Goal: Navigation & Orientation: Find specific page/section

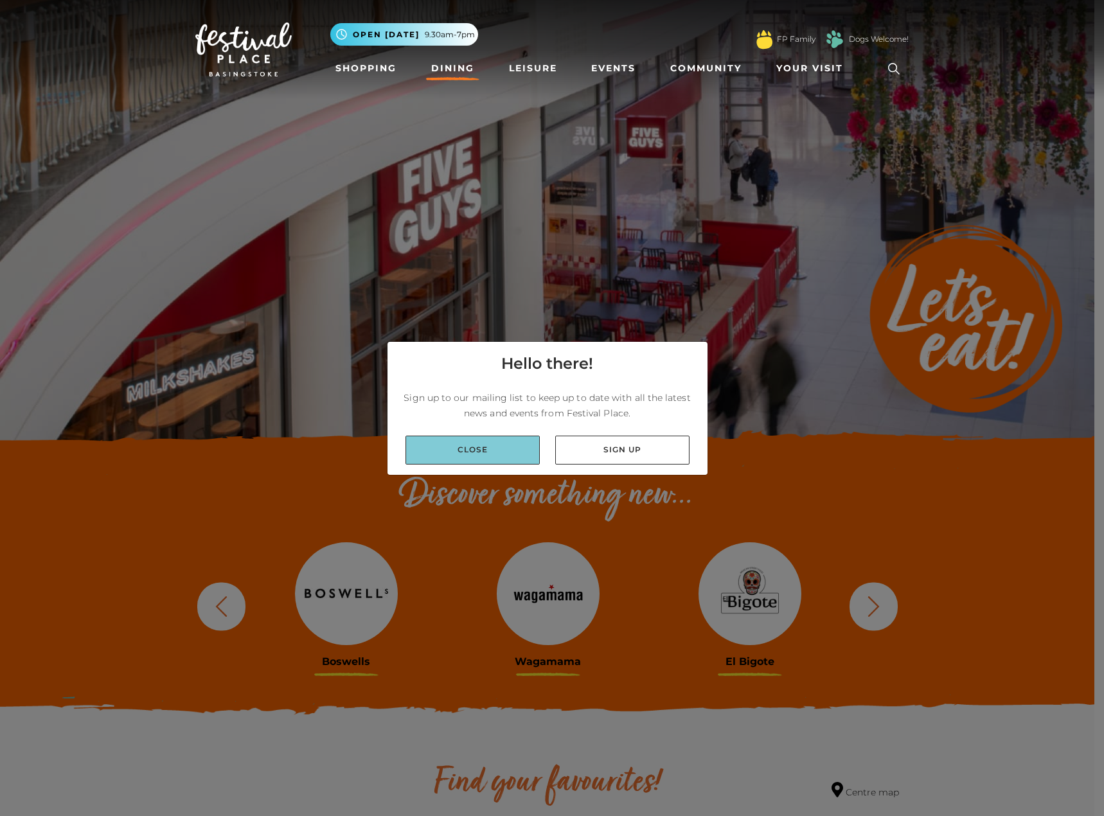
click at [489, 445] on link "Close" at bounding box center [473, 450] width 134 height 29
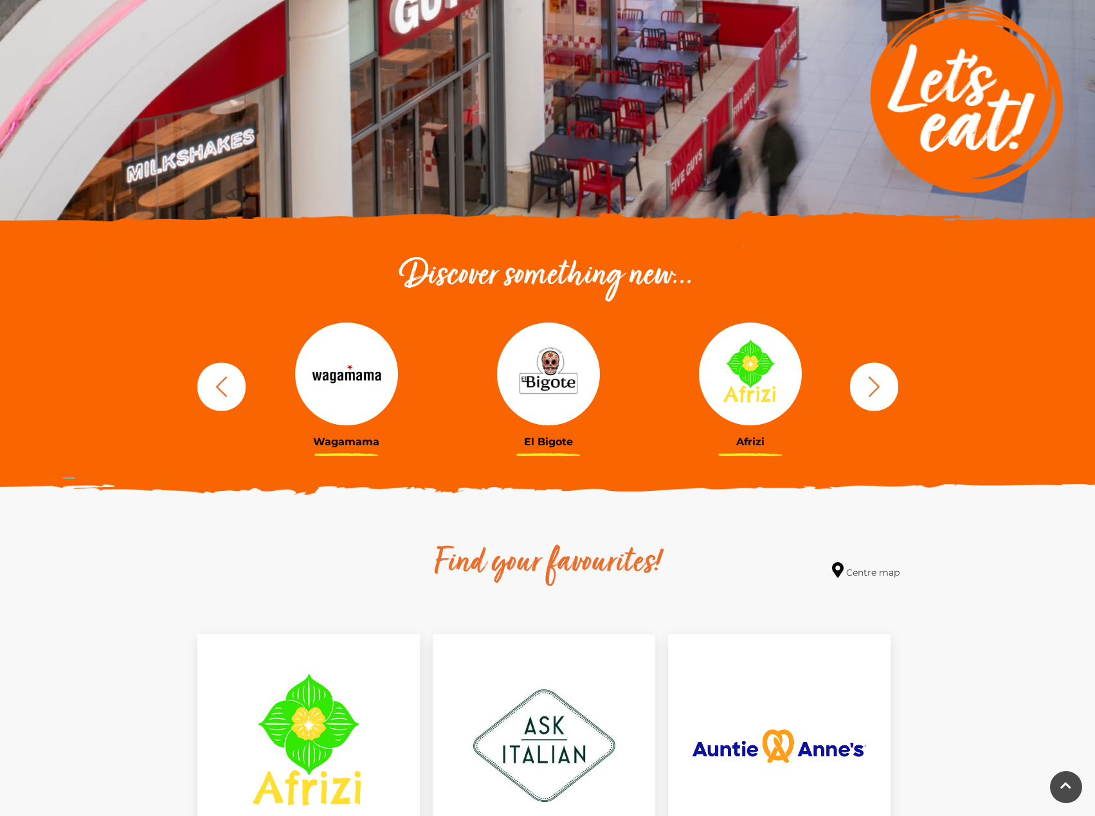
scroll to position [62, 0]
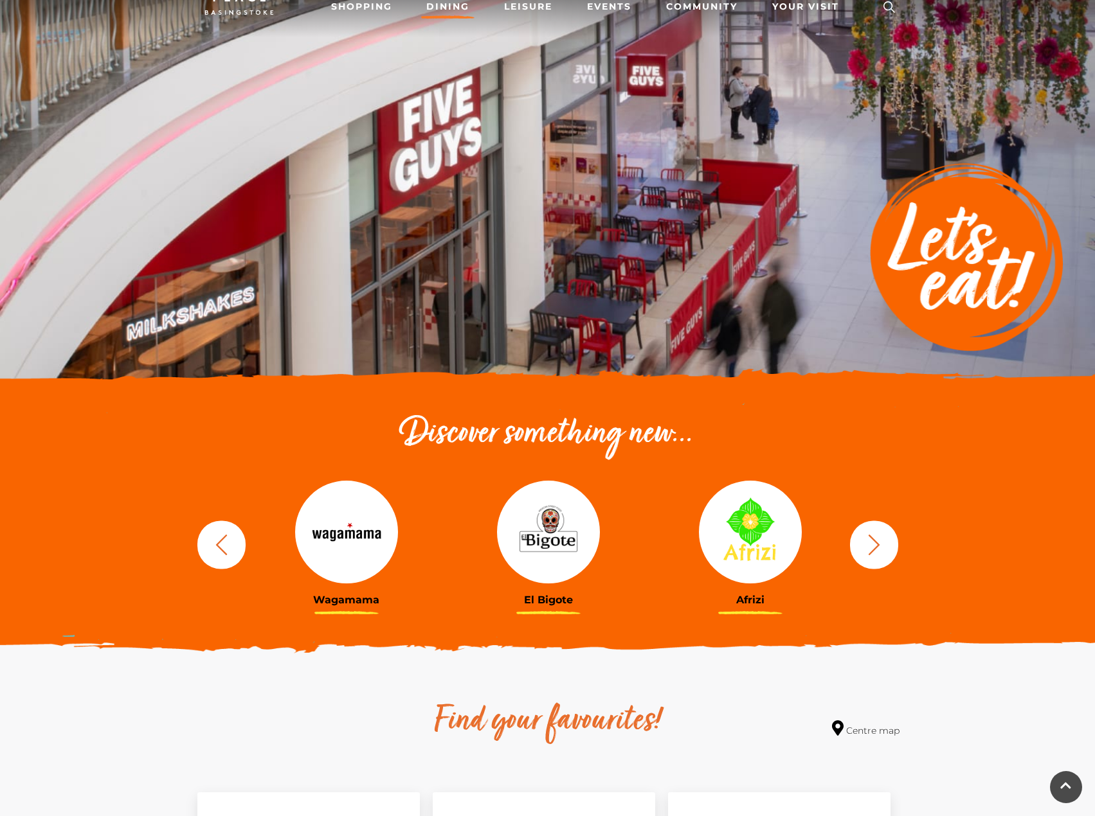
click at [876, 536] on icon "button" at bounding box center [874, 545] width 24 height 24
click at [872, 542] on icon "button" at bounding box center [874, 545] width 24 height 24
click at [871, 552] on icon "button" at bounding box center [874, 544] width 12 height 21
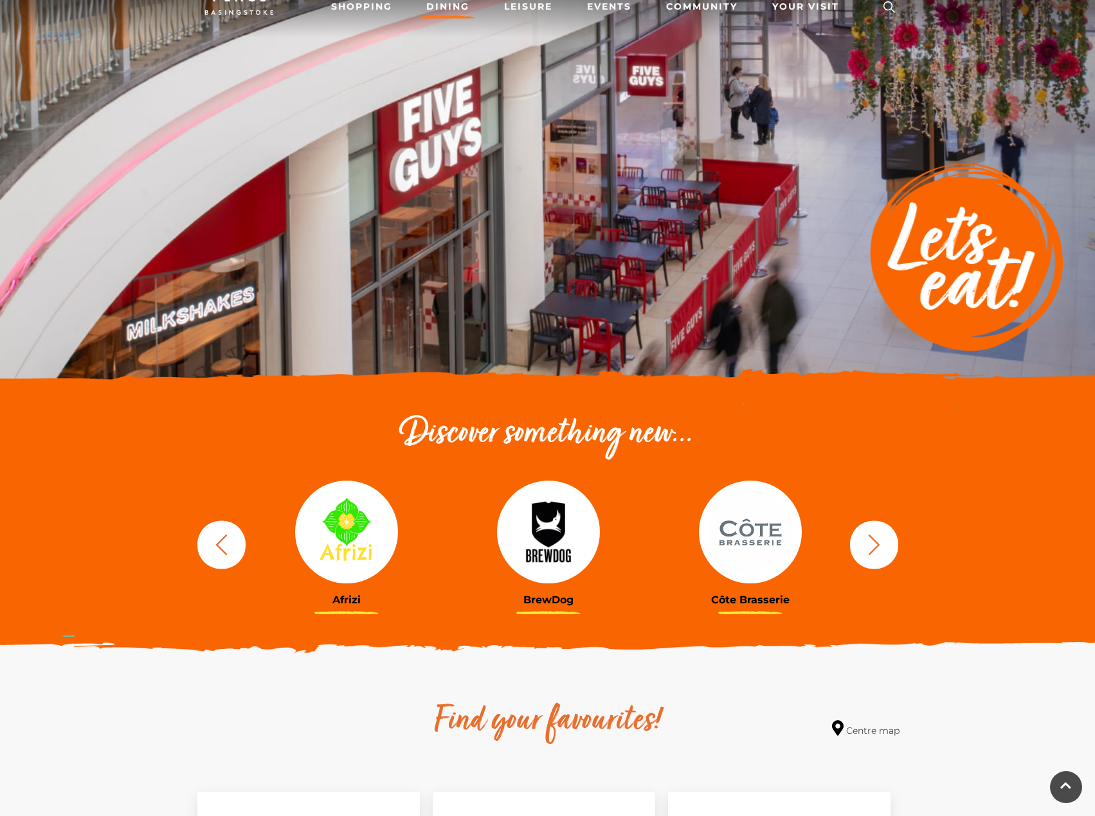
click at [871, 552] on icon "button" at bounding box center [874, 544] width 12 height 21
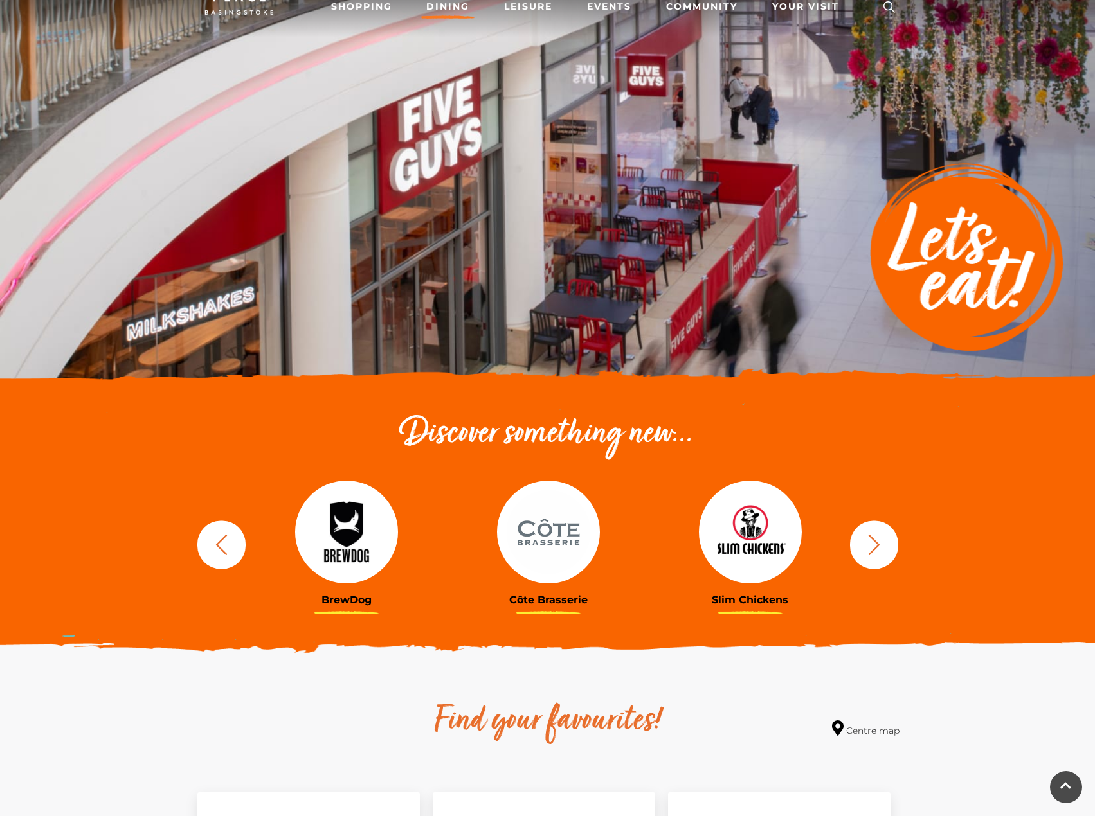
click at [871, 552] on icon "button" at bounding box center [874, 544] width 12 height 21
click at [871, 559] on button "button" at bounding box center [874, 545] width 48 height 48
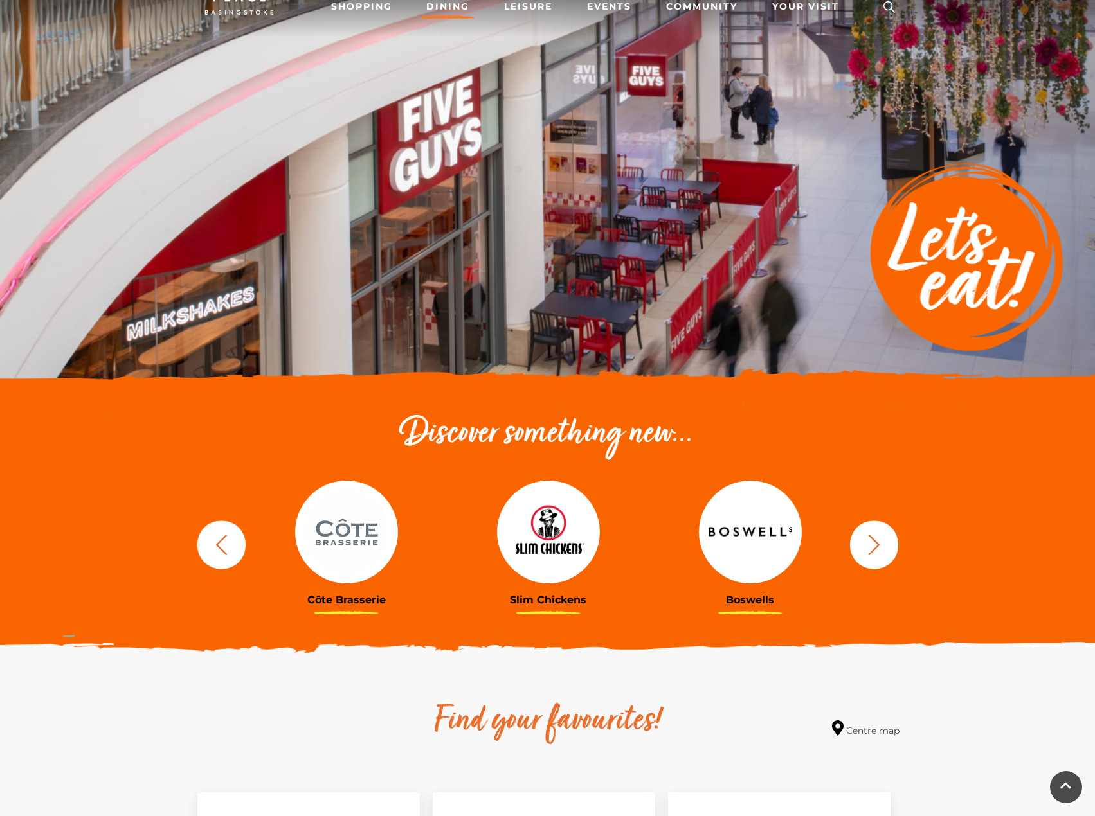
click at [871, 547] on icon "button" at bounding box center [874, 545] width 24 height 24
click at [883, 543] on icon "button" at bounding box center [874, 545] width 24 height 24
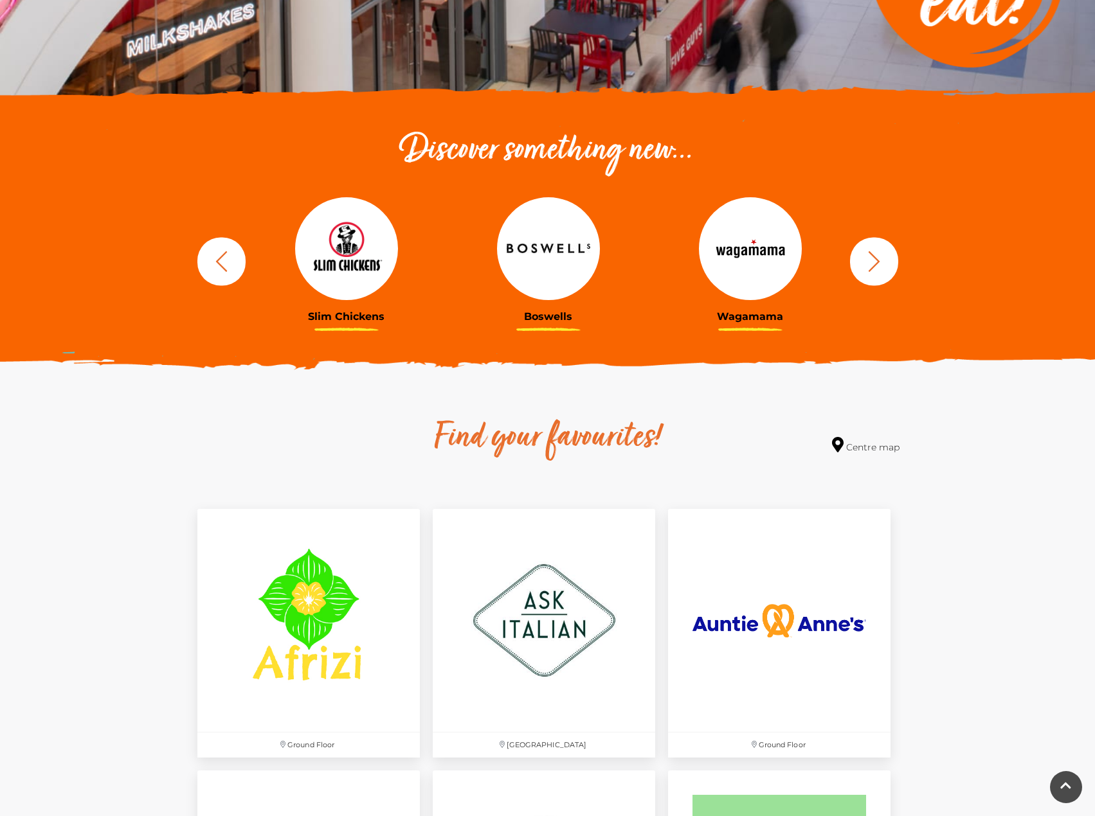
scroll to position [383, 0]
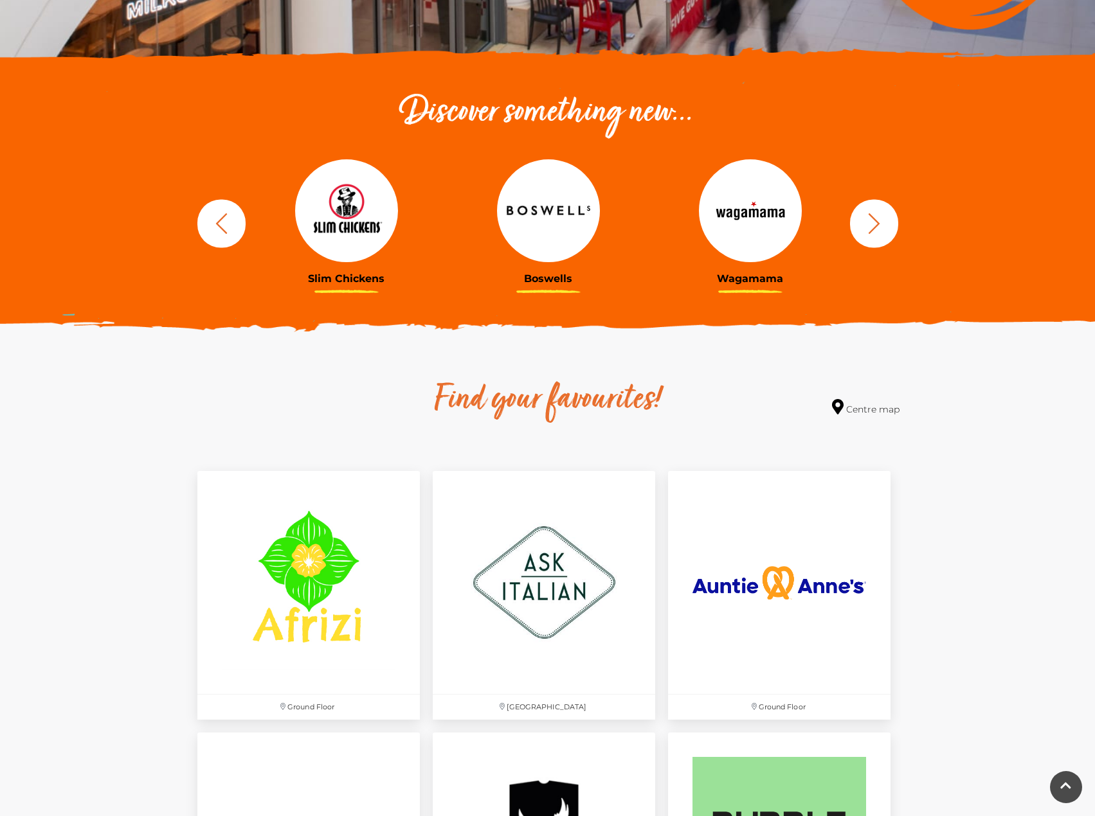
drag, startPoint x: 595, startPoint y: 493, endPoint x: 280, endPoint y: 400, distance: 328.5
